Goal: Ask a question

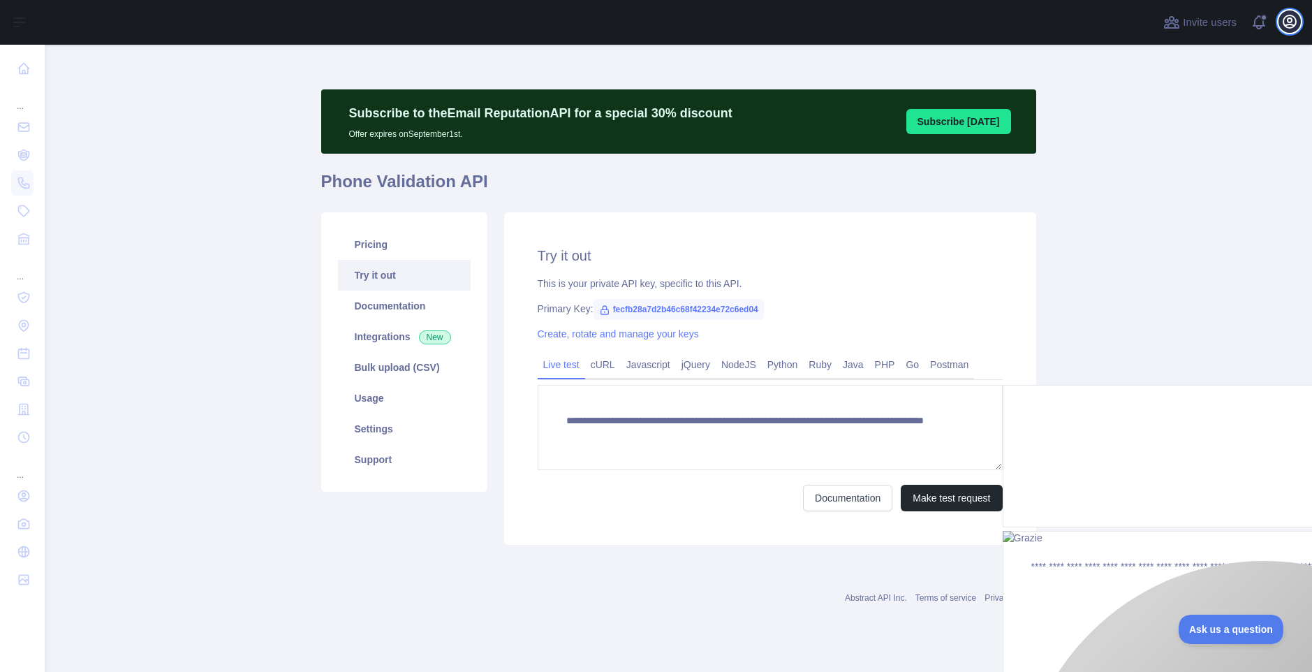
click at [1280, 27] on button "Open user menu" at bounding box center [1290, 21] width 22 height 22
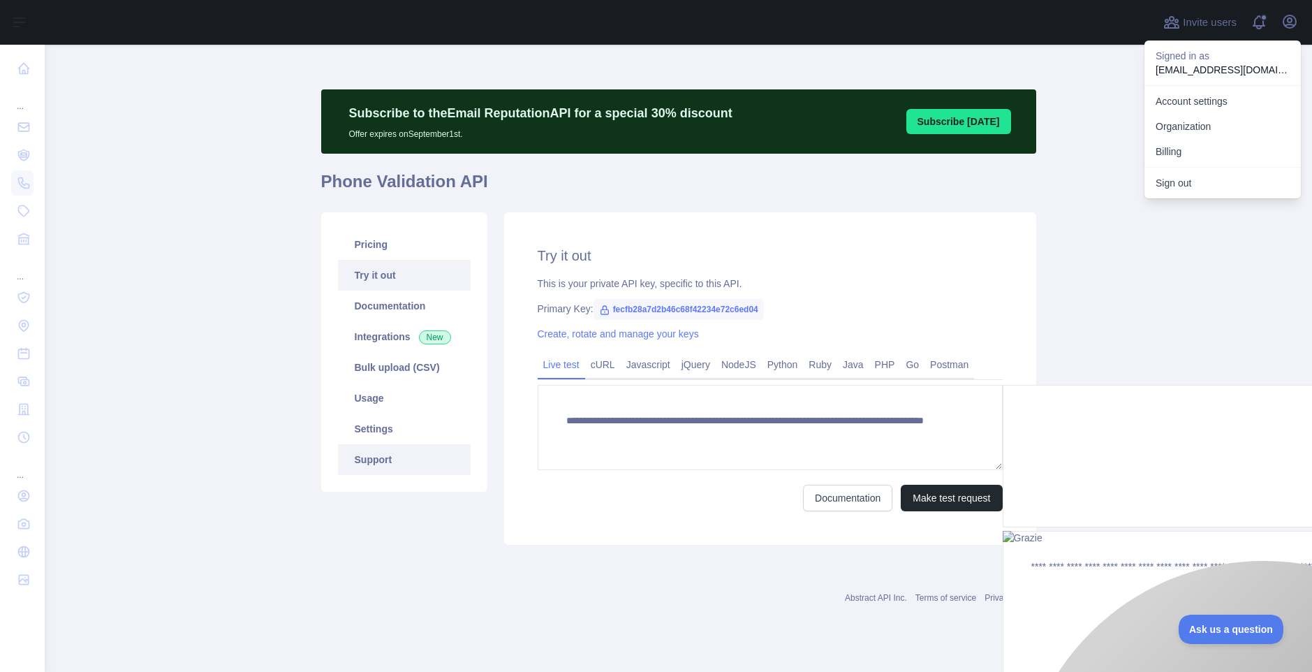
click at [383, 459] on link "Support" at bounding box center [404, 459] width 133 height 31
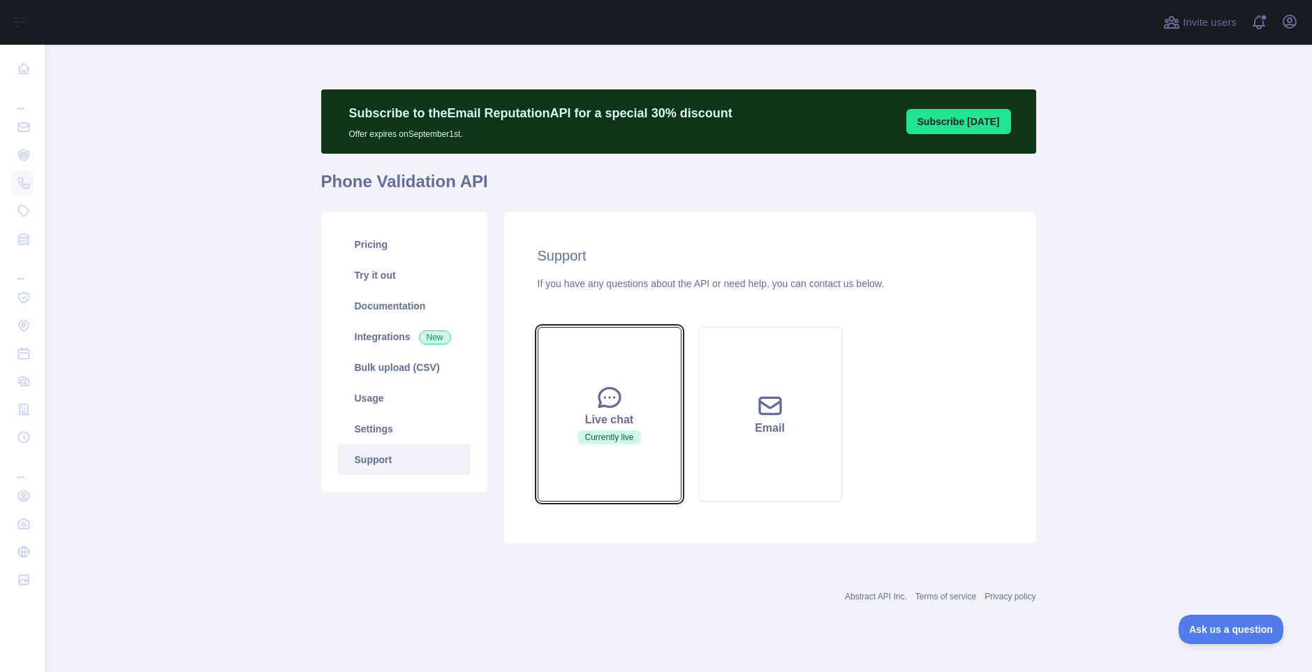
click at [610, 409] on icon at bounding box center [610, 397] width 28 height 28
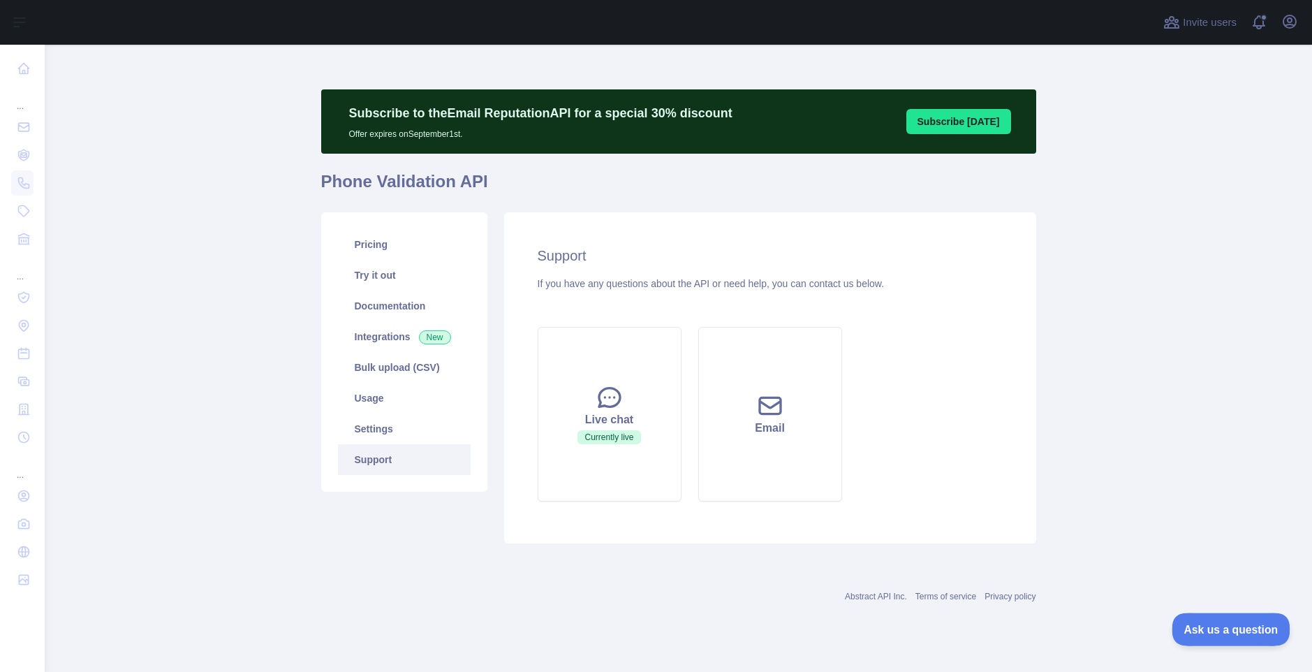
click at [1226, 624] on span "Ask us a question" at bounding box center [1224, 627] width 105 height 10
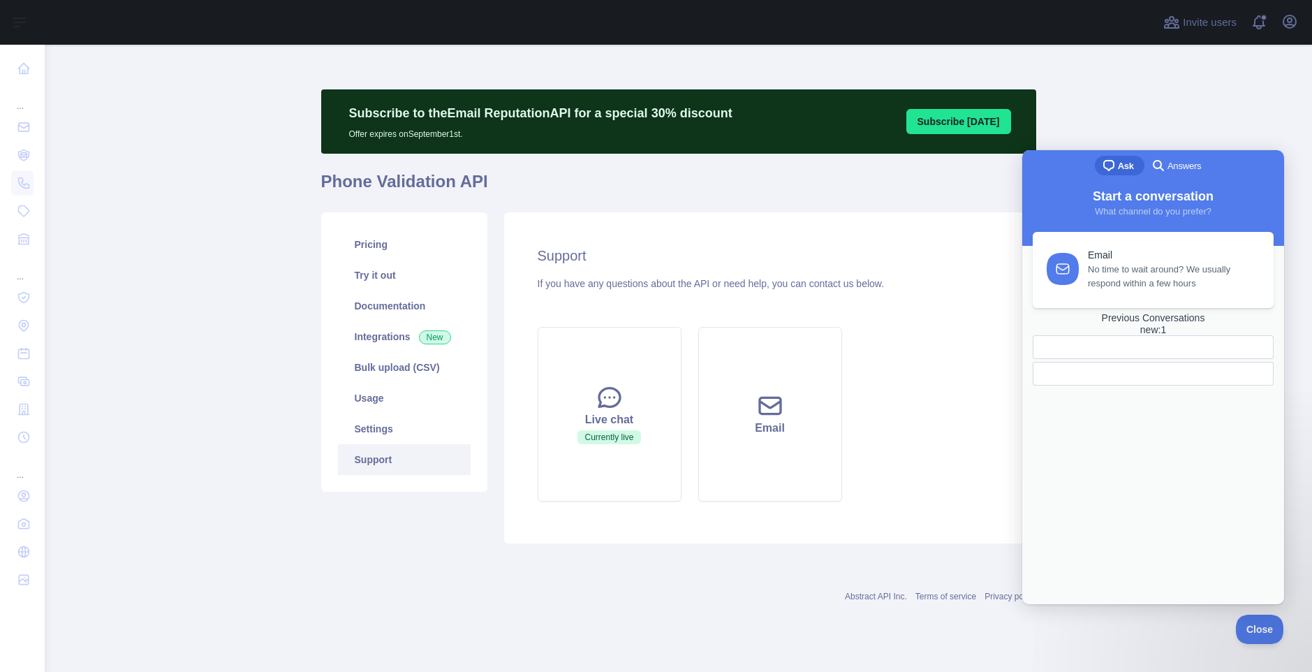
click at [1072, 101] on main "Subscribe to the Email Reputation API for a special 30 % discount Offer expires…" at bounding box center [678, 358] width 1267 height 627
click at [272, 489] on main "Subscribe to the Email Reputation API for a special 30 % discount Offer expires…" at bounding box center [678, 358] width 1267 height 627
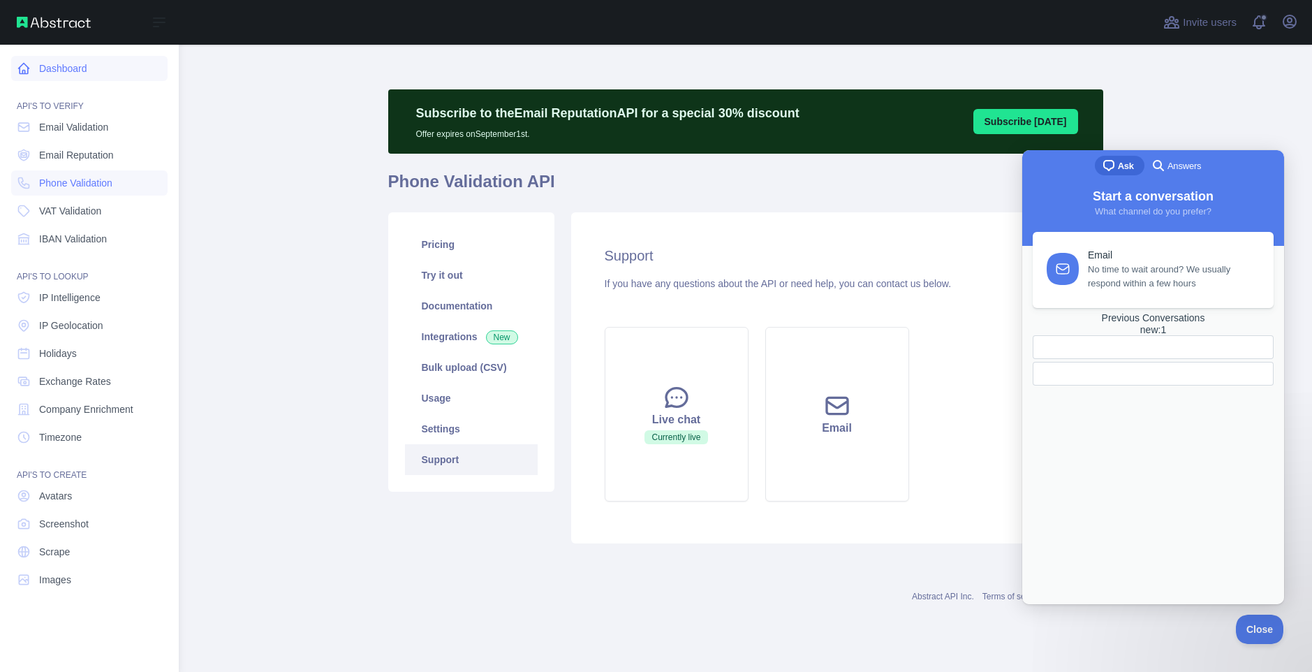
click at [71, 66] on link "Dashboard" at bounding box center [89, 68] width 156 height 25
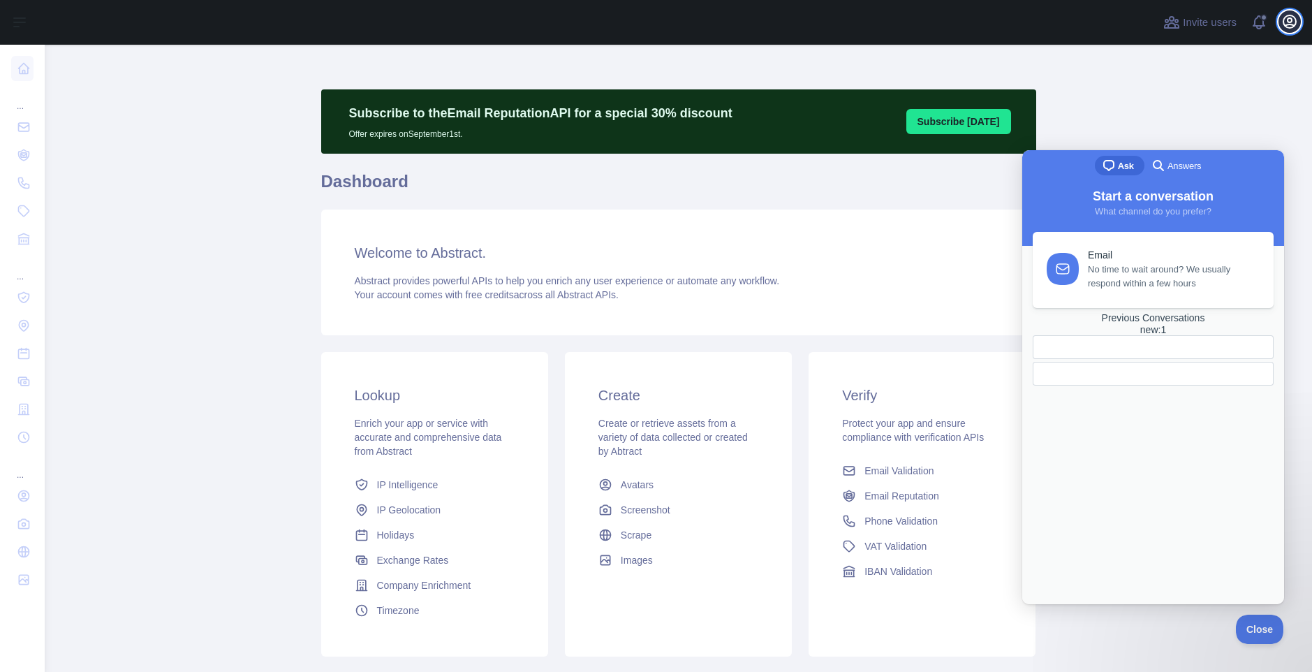
click at [1293, 17] on icon "button" at bounding box center [1290, 21] width 13 height 13
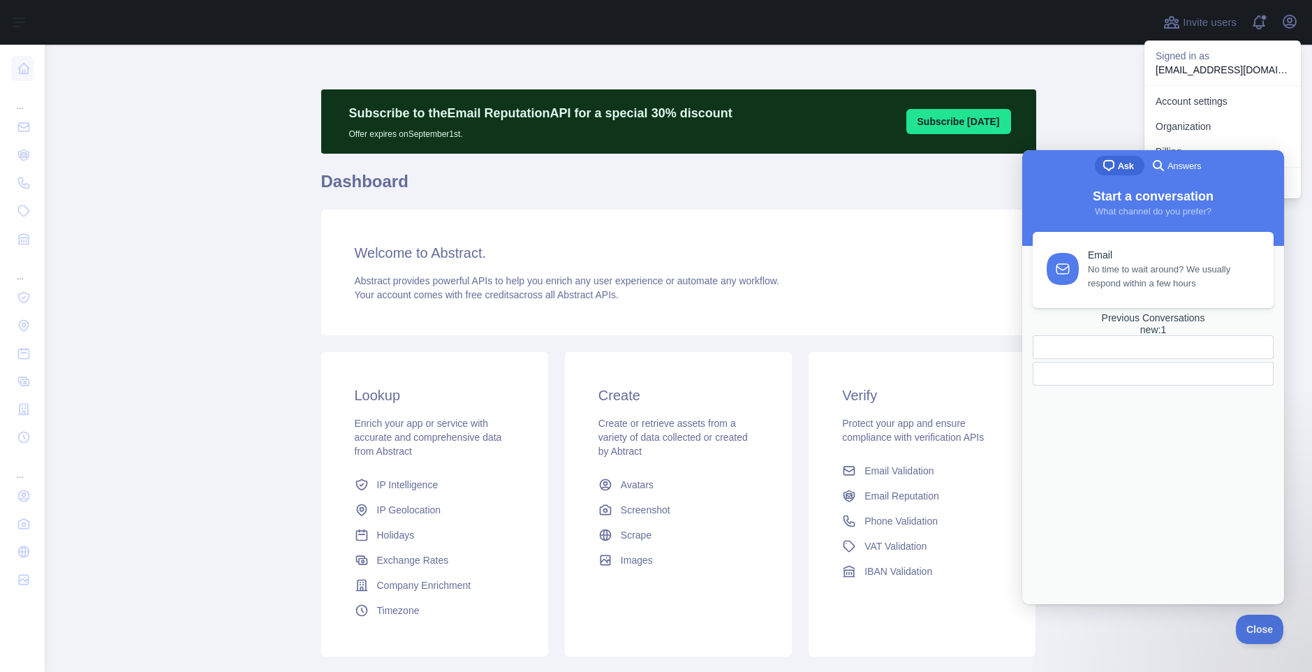
click at [1086, 95] on main "Subscribe to the Email Reputation API for a special 30 % discount Offer expires…" at bounding box center [678, 358] width 1267 height 627
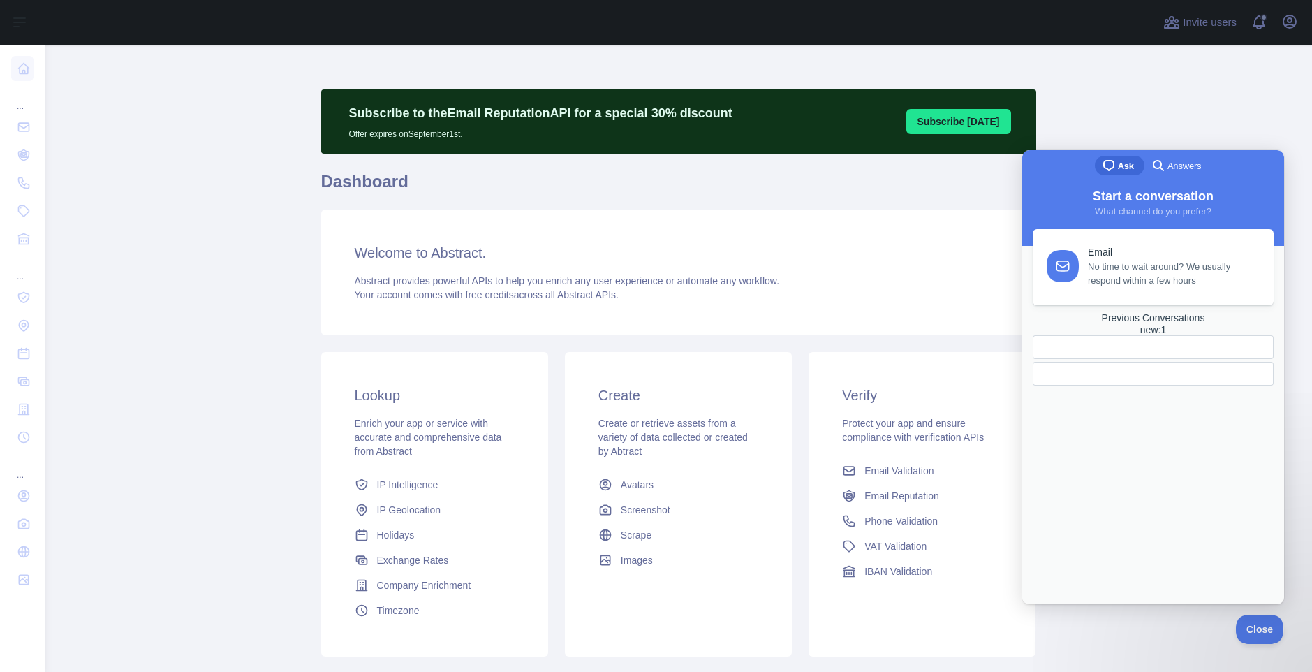
click at [1137, 271] on span "No time to wait around? We usually respond within a few hours" at bounding box center [1173, 274] width 170 height 28
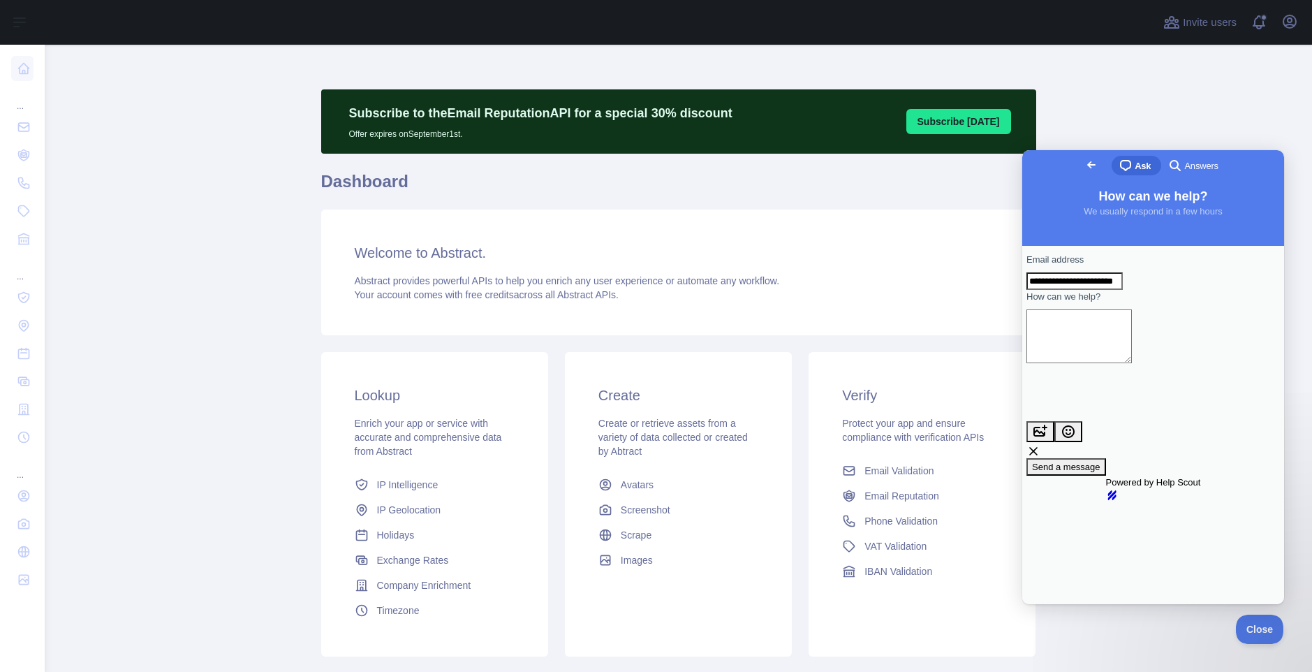
click at [1071, 84] on main "Subscribe to the Email Reputation API for a special 30 % discount Offer expires…" at bounding box center [678, 358] width 1267 height 627
click at [1132, 341] on textarea "How can we help?" at bounding box center [1079, 336] width 105 height 54
click at [1052, 92] on main "Subscribe to the Email Reputation API for a special 30 % discount Offer expires…" at bounding box center [678, 358] width 1267 height 627
